Goal: Information Seeking & Learning: Learn about a topic

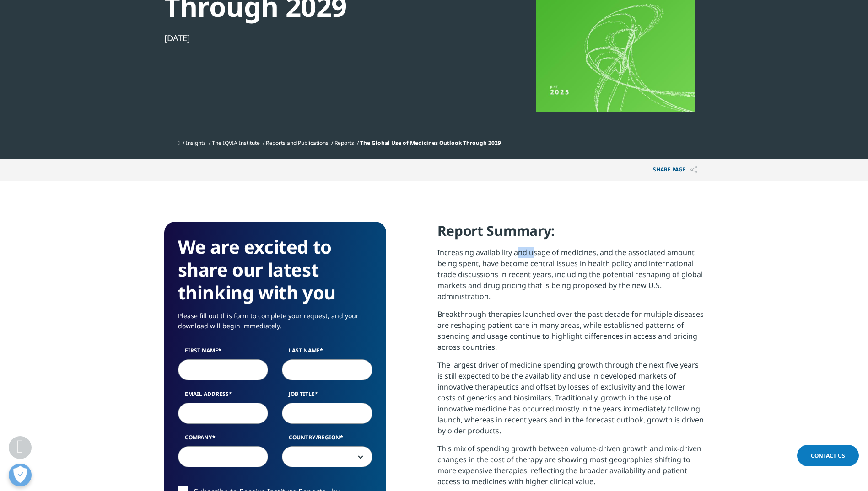
scroll to position [505, 540]
click at [627, 251] on p "Increasing availability and usage of medicines, and the associated amount being…" at bounding box center [570, 278] width 267 height 62
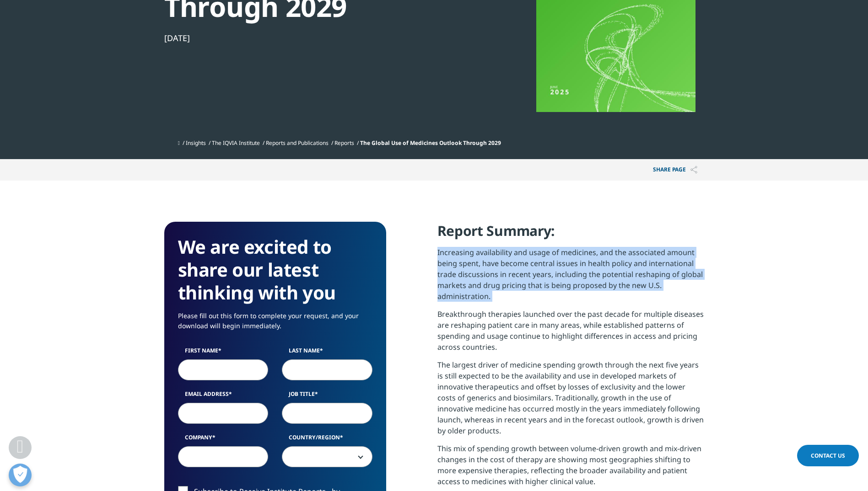
click at [627, 251] on p "Increasing availability and usage of medicines, and the associated amount being…" at bounding box center [570, 278] width 267 height 62
drag, startPoint x: 627, startPoint y: 251, endPoint x: 567, endPoint y: 251, distance: 60.4
click at [567, 251] on p "Increasing availability and usage of medicines, and the associated amount being…" at bounding box center [570, 278] width 267 height 62
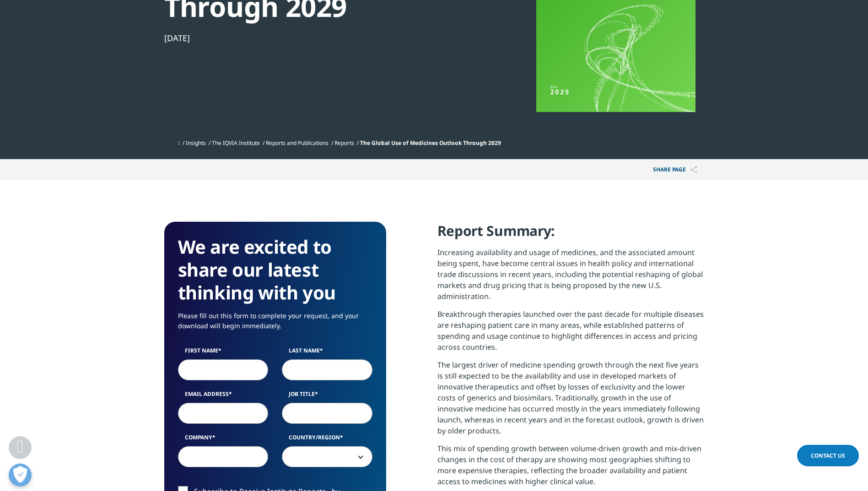
click at [550, 240] on h4 "Report Summary:" at bounding box center [570, 234] width 267 height 25
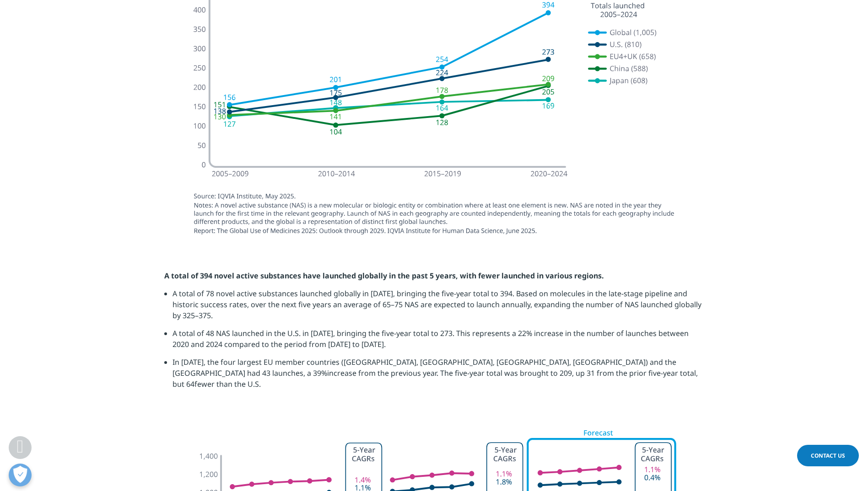
scroll to position [1006, 0]
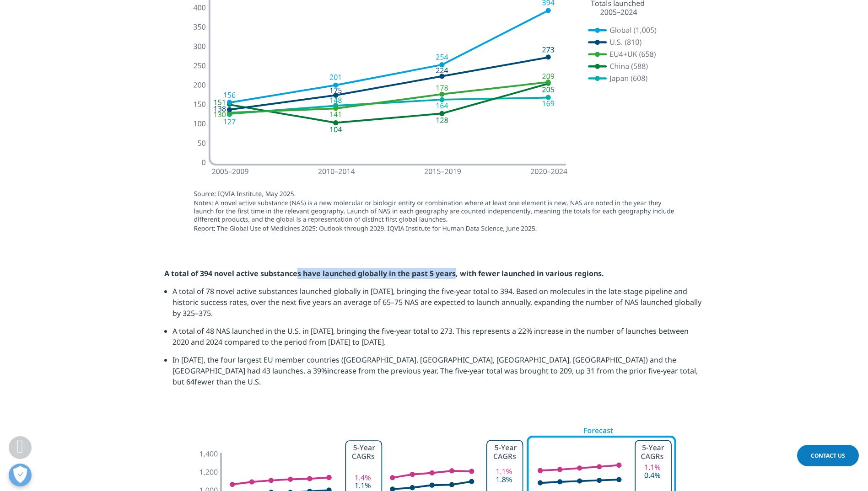
drag, startPoint x: 301, startPoint y: 274, endPoint x: 456, endPoint y: 279, distance: 154.7
click at [456, 279] on p "A total of 394 novel active substances have launched globally in the past 5 yea…" at bounding box center [434, 277] width 540 height 18
click at [456, 275] on strong "A total of 394 novel active substances have launched globally in the past 5 yea…" at bounding box center [384, 274] width 440 height 10
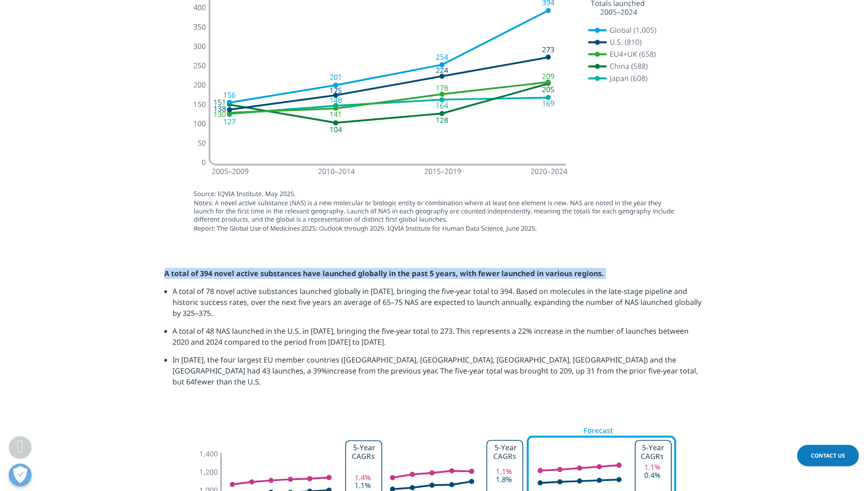
drag, startPoint x: 456, startPoint y: 275, endPoint x: 416, endPoint y: 271, distance: 39.6
click at [416, 271] on strong "A total of 394 novel active substances have launched globally in the past 5 yea…" at bounding box center [384, 274] width 440 height 10
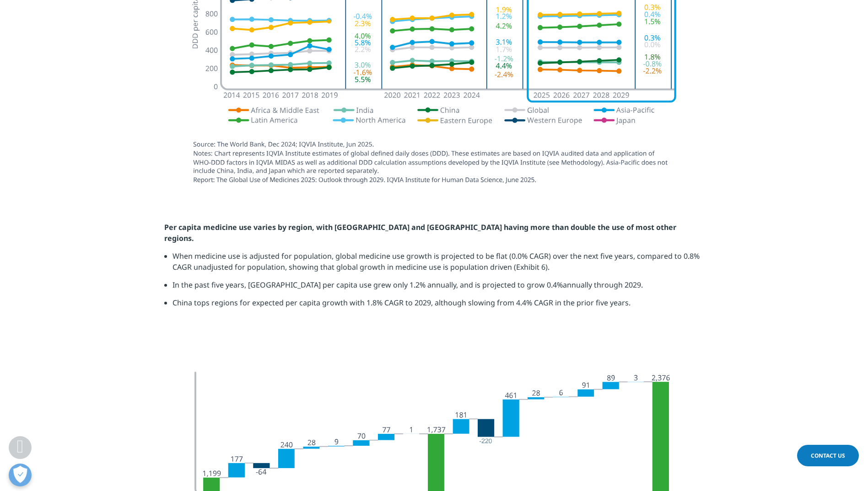
scroll to position [1510, 0]
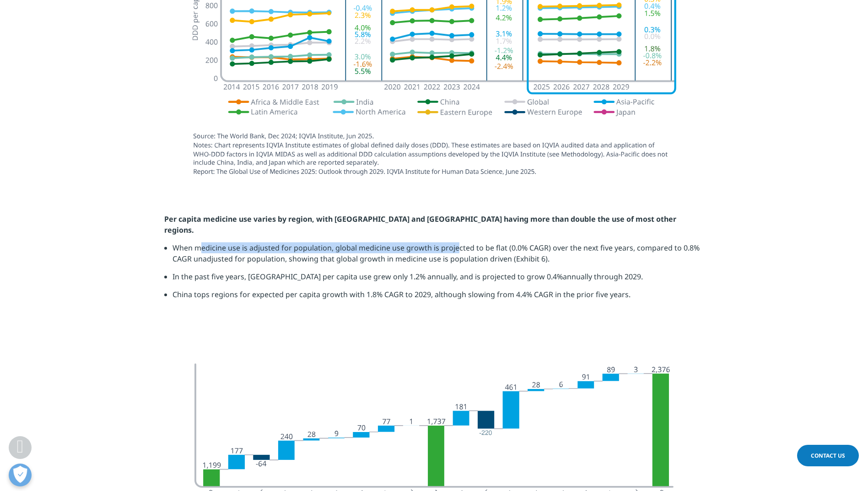
drag, startPoint x: 200, startPoint y: 223, endPoint x: 457, endPoint y: 225, distance: 256.2
click at [457, 242] on li "When medicine use is adjusted for population, global medicine use growth is pro…" at bounding box center [438, 256] width 532 height 29
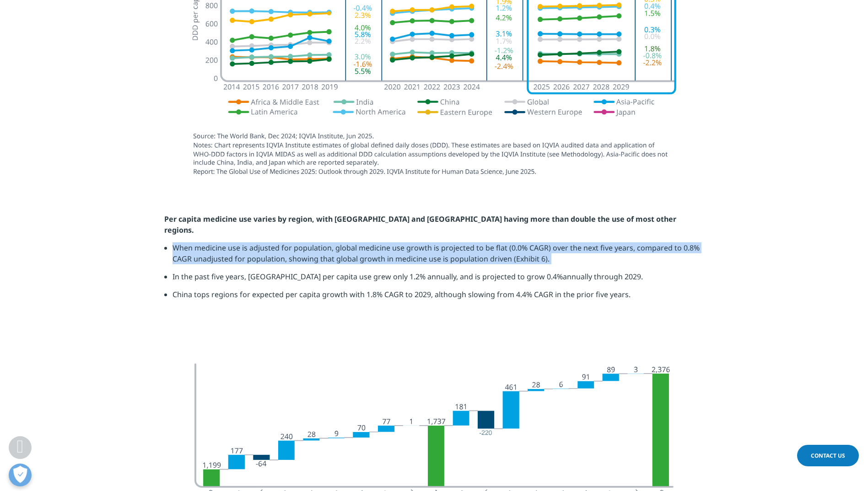
click at [457, 242] on li "When medicine use is adjusted for population, global medicine use growth is pro…" at bounding box center [438, 256] width 532 height 29
drag, startPoint x: 457, startPoint y: 225, endPoint x: 430, endPoint y: 223, distance: 27.5
click at [430, 242] on li "When medicine use is adjusted for population, global medicine use growth is pro…" at bounding box center [438, 256] width 532 height 29
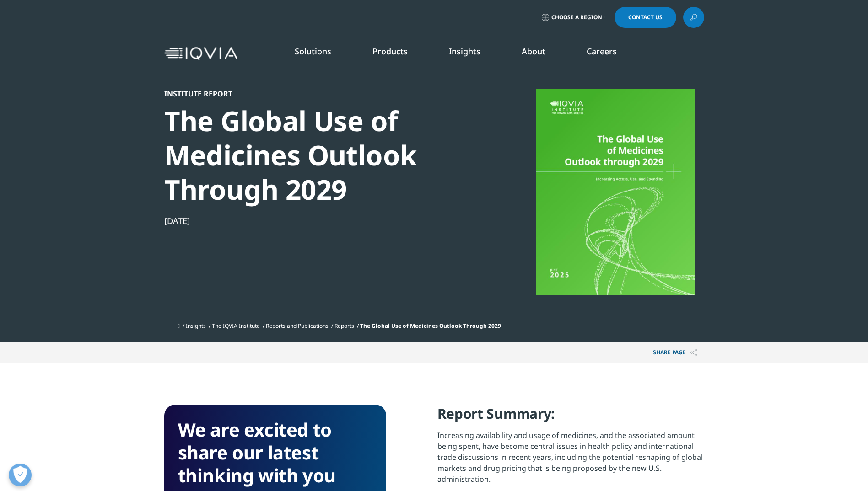
scroll to position [137, 0]
